Goal: Ask a question

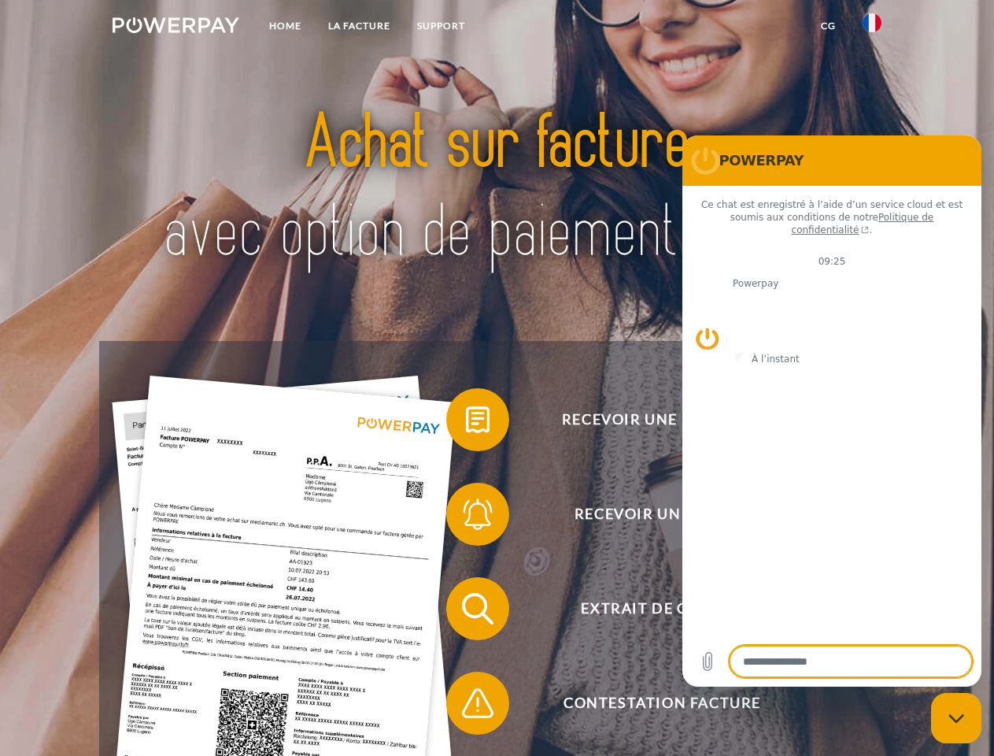
click at [176, 28] on img at bounding box center [176, 25] width 127 height 16
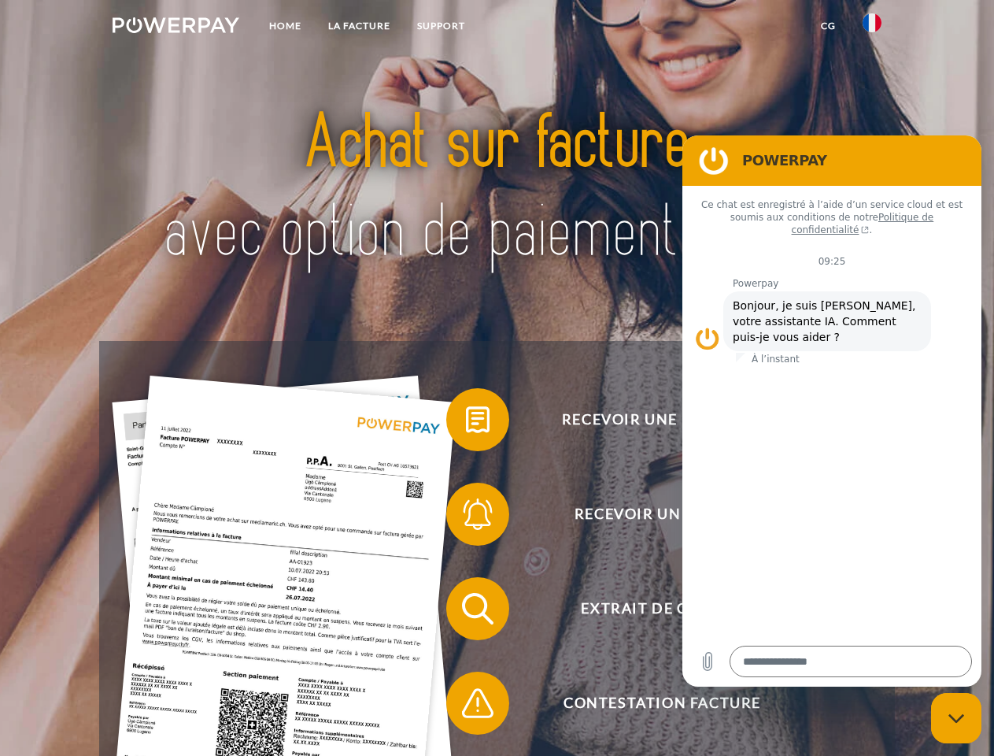
click at [872, 28] on img at bounding box center [872, 22] width 19 height 19
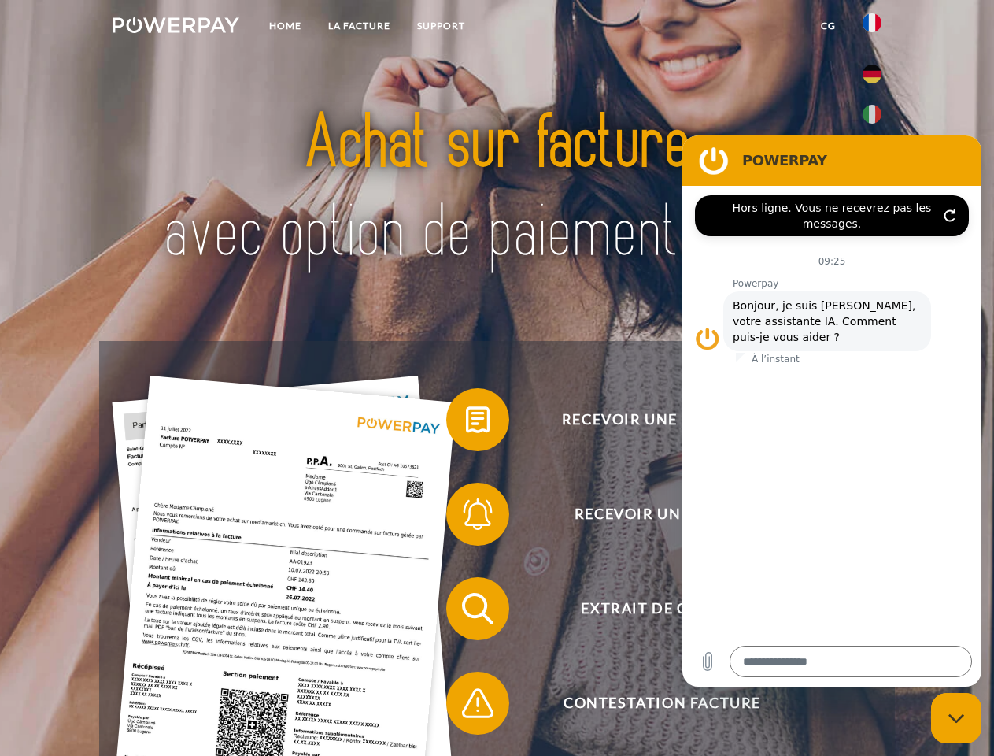
click at [828, 26] on link "CG" at bounding box center [829, 26] width 42 height 28
click at [466, 423] on span at bounding box center [454, 419] width 79 height 79
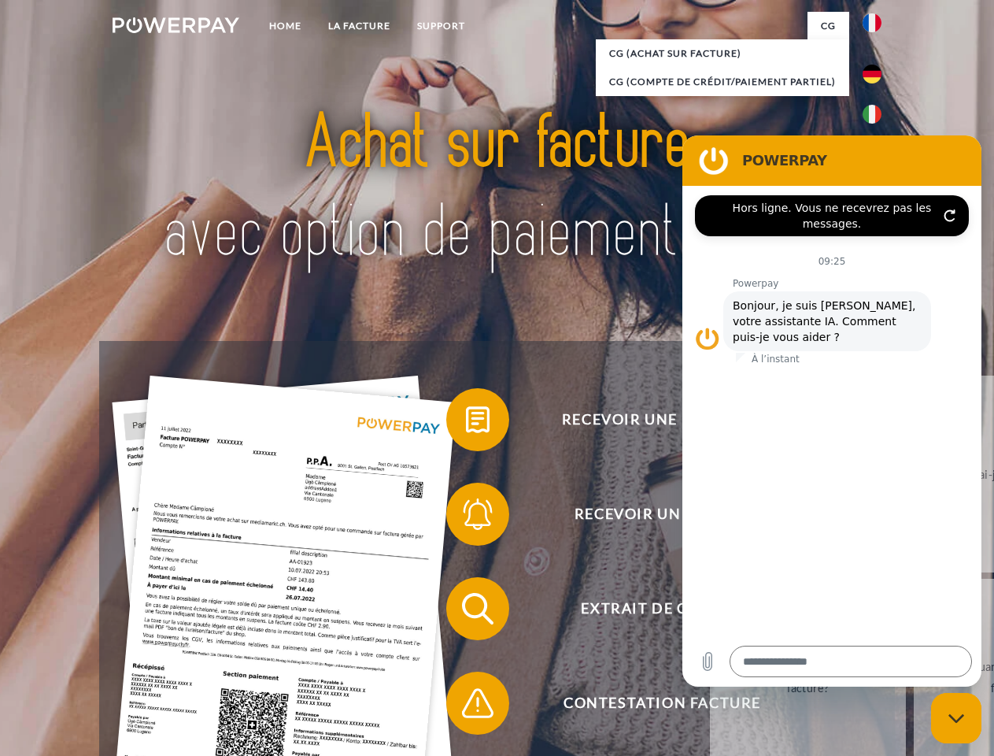
click at [466, 517] on span at bounding box center [454, 514] width 79 height 79
click at [914, 612] on link "Jusqu'à quand dois-je payer ma facture?" at bounding box center [1012, 677] width 196 height 197
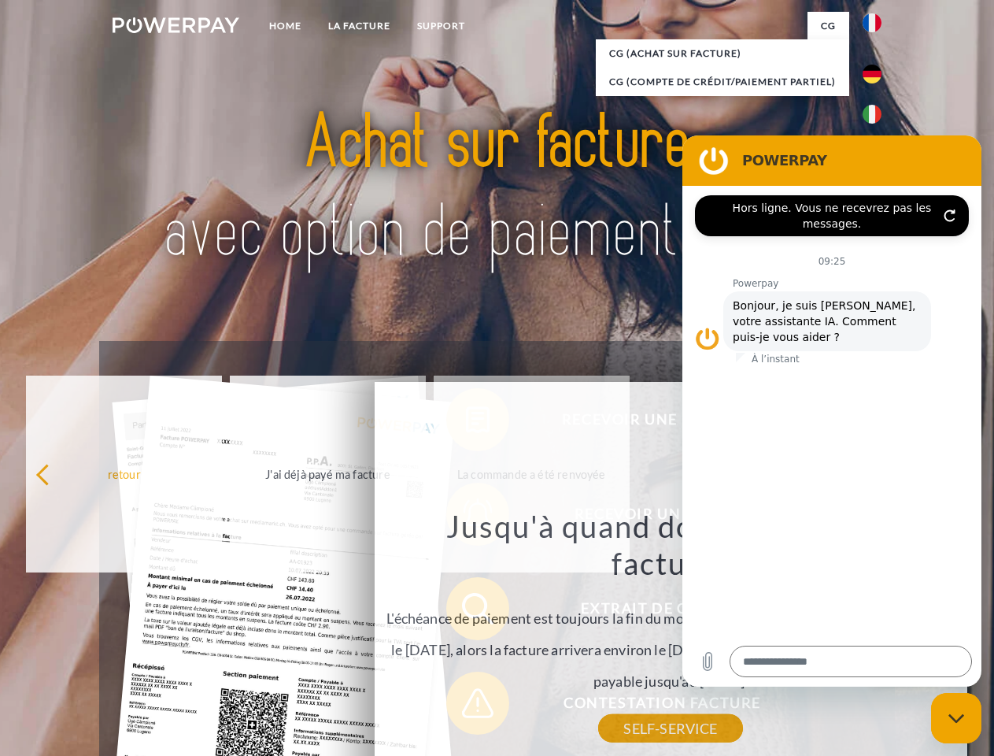
click at [466, 706] on div "Recevoir une facture ? Recevoir un rappel? Extrait de compte retour" at bounding box center [496, 656] width 795 height 630
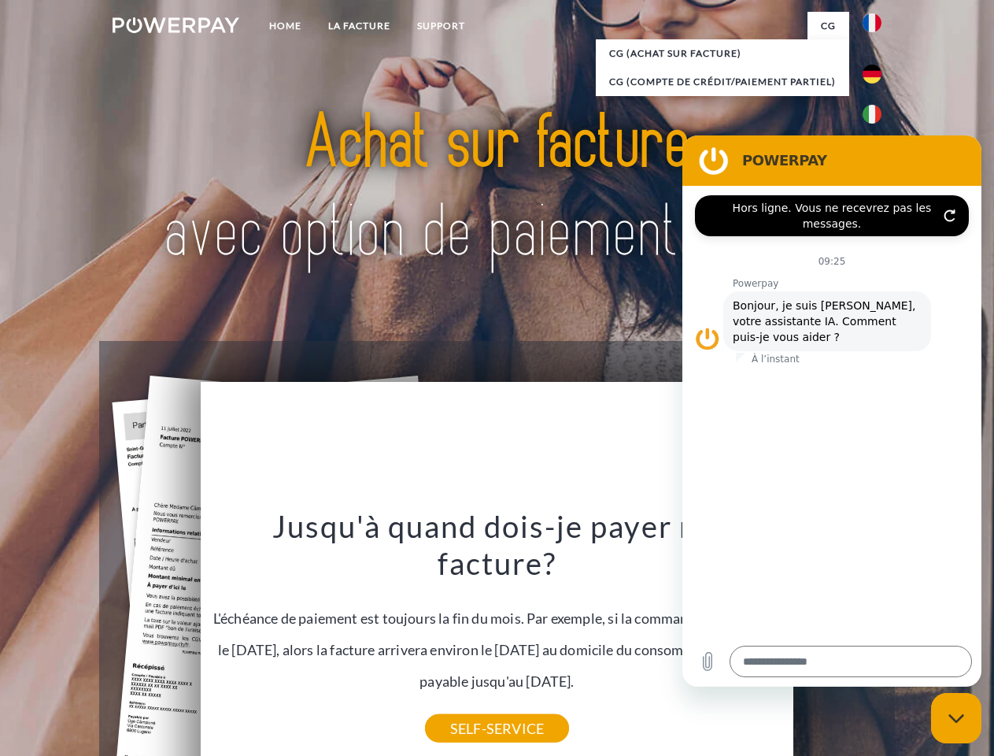
click at [957, 718] on icon "Fermer la fenêtre de messagerie" at bounding box center [957, 718] width 17 height 10
type textarea "*"
